Goal: Task Accomplishment & Management: Use online tool/utility

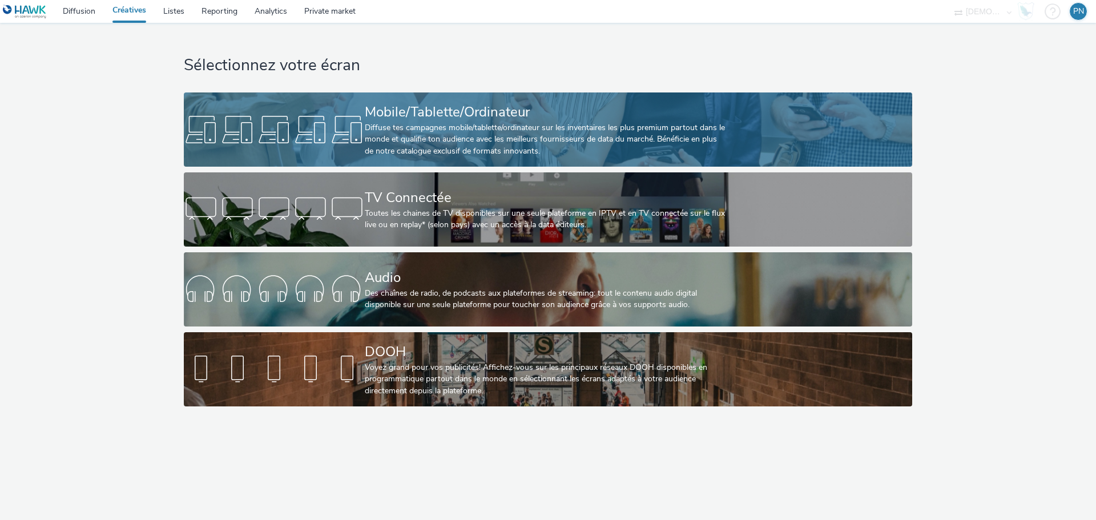
click at [383, 157] on div "Mobile/Tablette/Ordinateur Diffuse tes campagnes mobile/tablette/ordinateur sur…" at bounding box center [546, 129] width 362 height 74
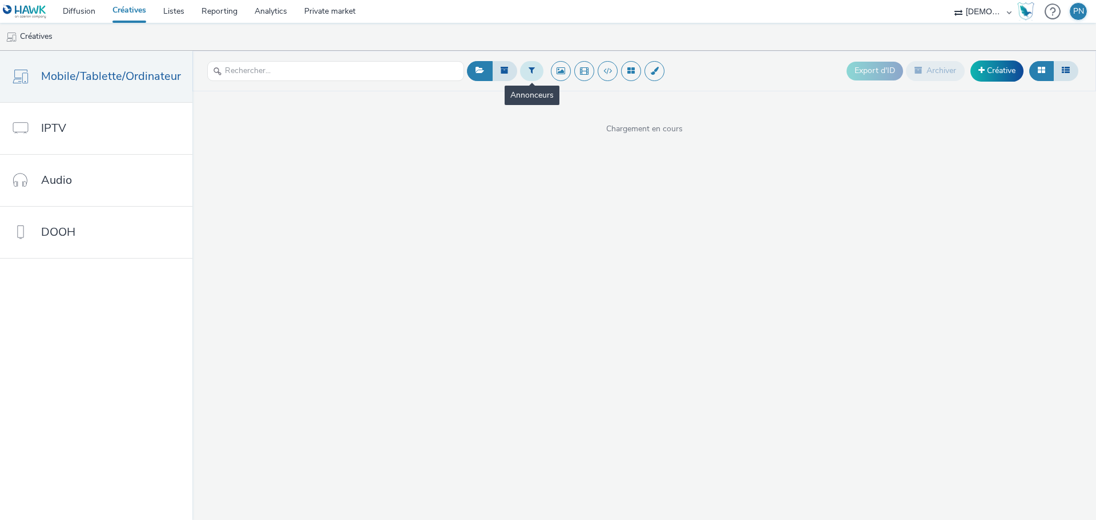
click at [529, 71] on icon at bounding box center [532, 70] width 6 height 8
click at [569, 77] on div at bounding box center [590, 76] width 81 height 14
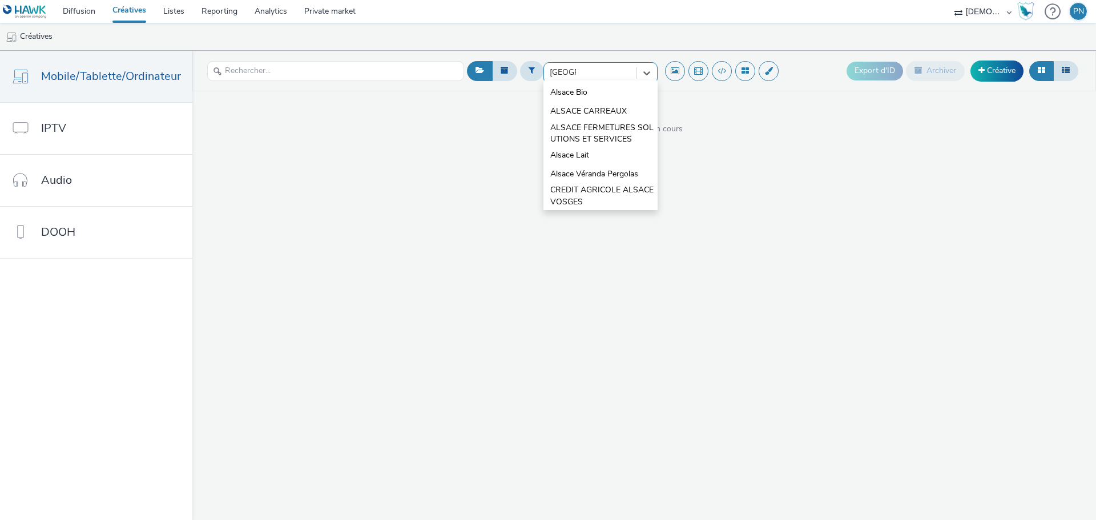
type input "alsace l"
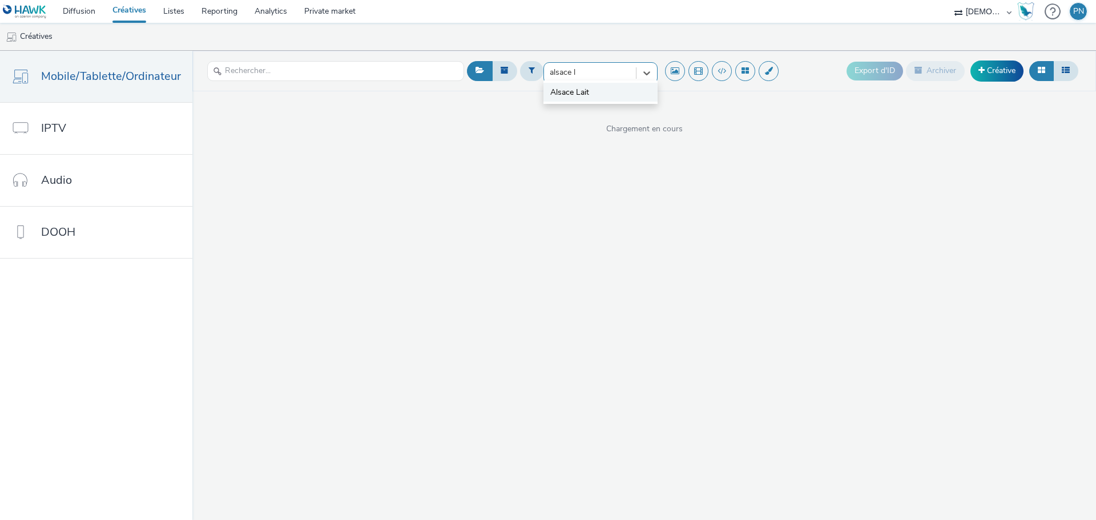
click at [562, 93] on span "Alsace Lait" at bounding box center [569, 92] width 39 height 11
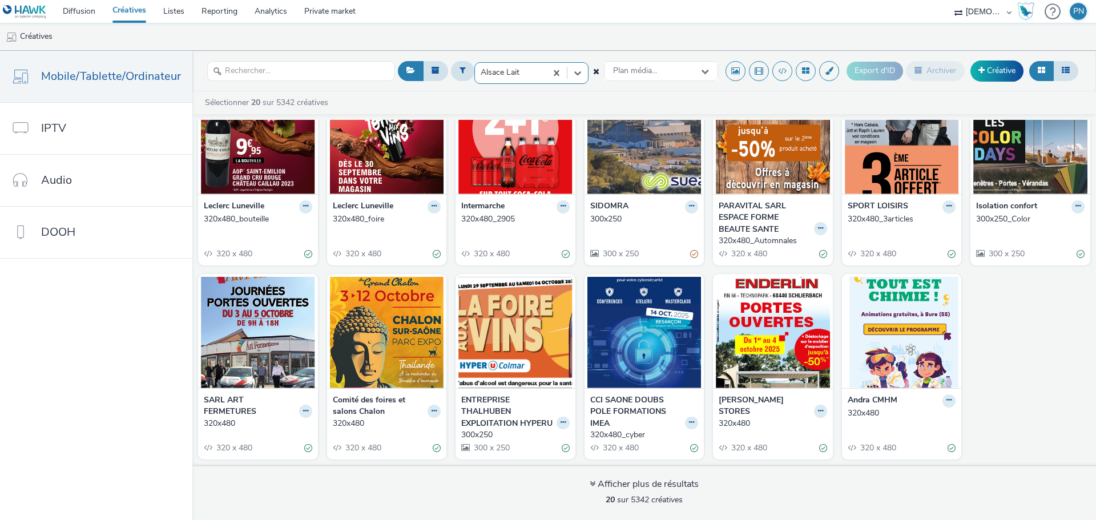
scroll to position [252, 0]
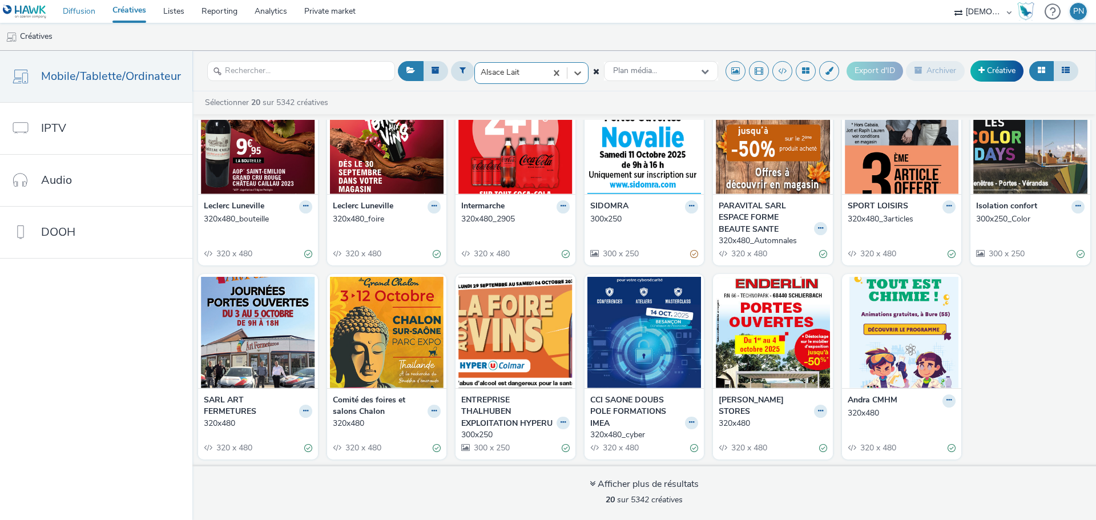
click at [92, 20] on link "Diffusion" at bounding box center [79, 11] width 50 height 23
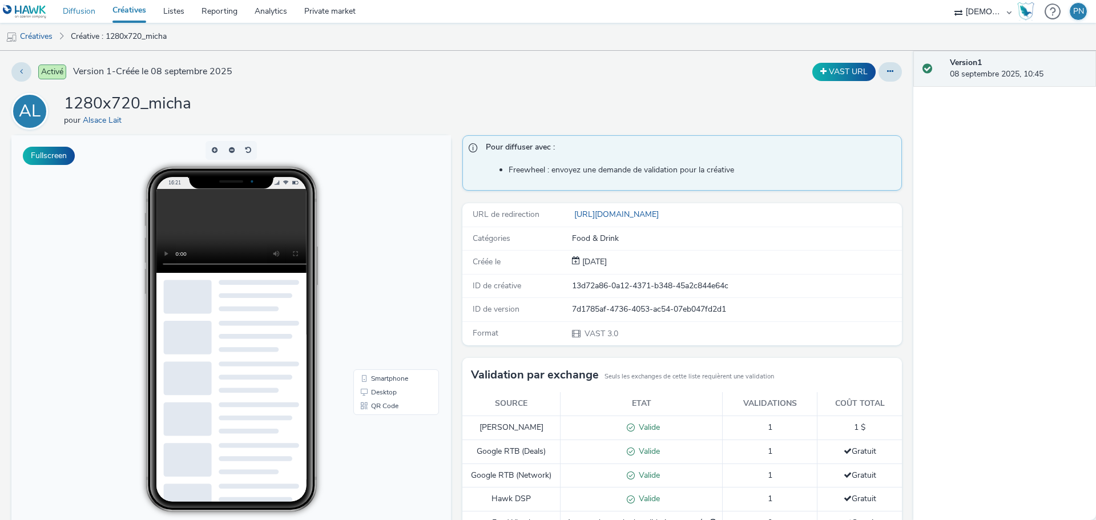
click at [60, 13] on link "Diffusion" at bounding box center [79, 11] width 50 height 23
